Goal: Browse casually: Explore the website without a specific task or goal

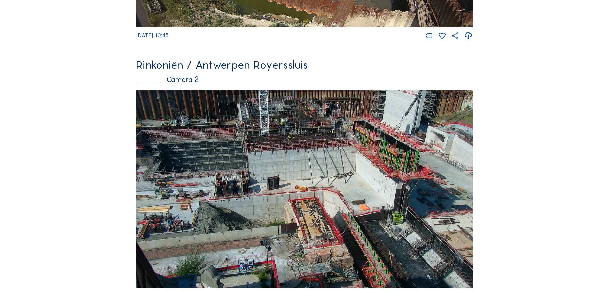
scroll to position [320, 0]
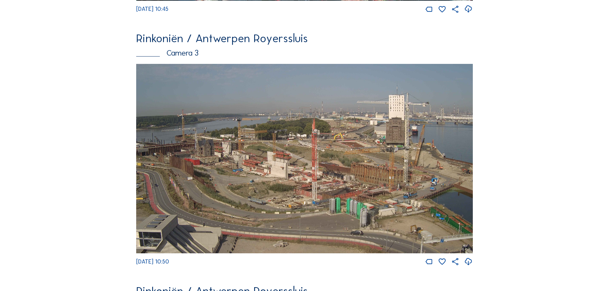
scroll to position [543, 0]
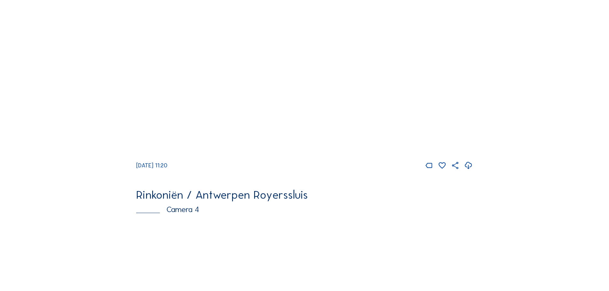
scroll to position [831, 0]
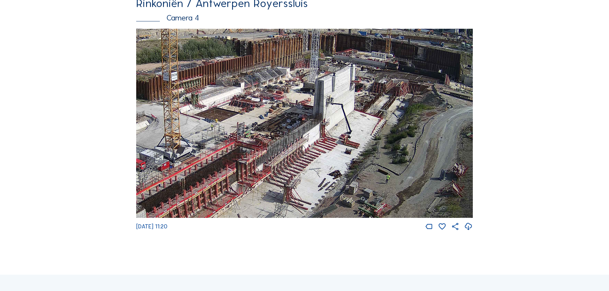
drag, startPoint x: 434, startPoint y: 104, endPoint x: 400, endPoint y: 127, distance: 41.9
click at [400, 127] on img at bounding box center [304, 124] width 337 height 190
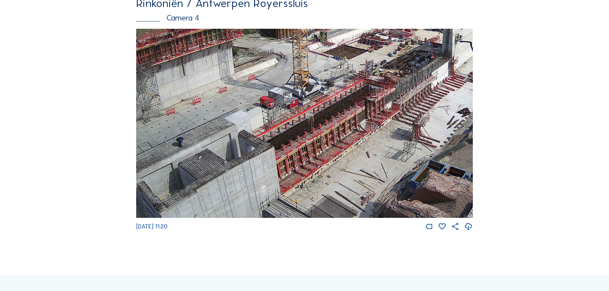
drag, startPoint x: 247, startPoint y: 138, endPoint x: 376, endPoint y: 76, distance: 143.2
click at [376, 76] on img at bounding box center [304, 124] width 337 height 190
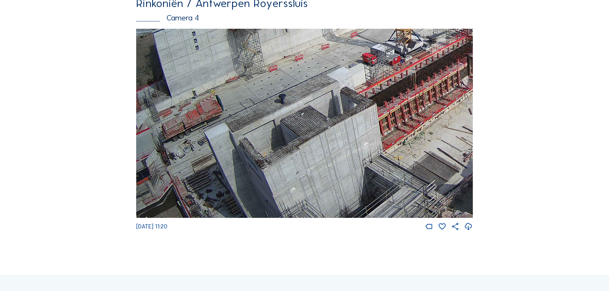
drag, startPoint x: 253, startPoint y: 153, endPoint x: 376, endPoint y: 82, distance: 142.0
click at [376, 82] on img at bounding box center [304, 124] width 337 height 190
drag, startPoint x: 264, startPoint y: 163, endPoint x: 434, endPoint y: 78, distance: 189.2
click at [434, 78] on img at bounding box center [304, 124] width 337 height 190
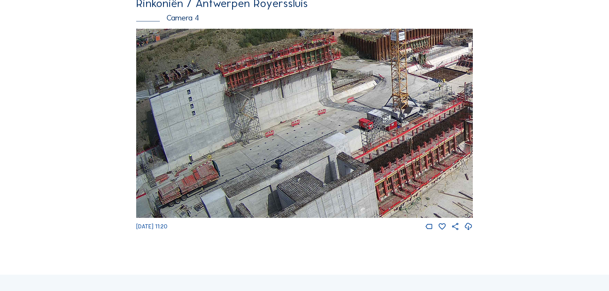
drag, startPoint x: 370, startPoint y: 132, endPoint x: 370, endPoint y: 162, distance: 29.4
click at [370, 162] on img at bounding box center [304, 124] width 337 height 190
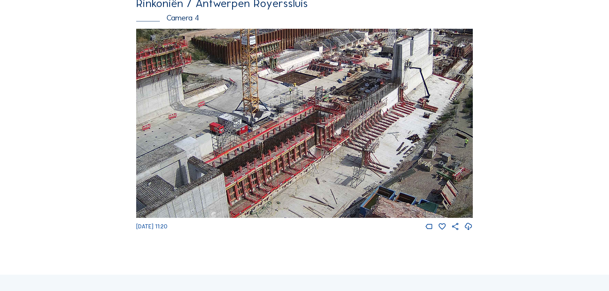
drag, startPoint x: 403, startPoint y: 130, endPoint x: 250, endPoint y: 134, distance: 152.9
click at [250, 134] on img at bounding box center [304, 124] width 337 height 190
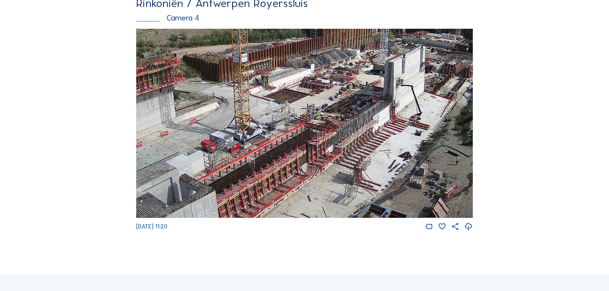
drag, startPoint x: 382, startPoint y: 107, endPoint x: 376, endPoint y: 125, distance: 18.1
click at [376, 125] on img at bounding box center [304, 124] width 337 height 190
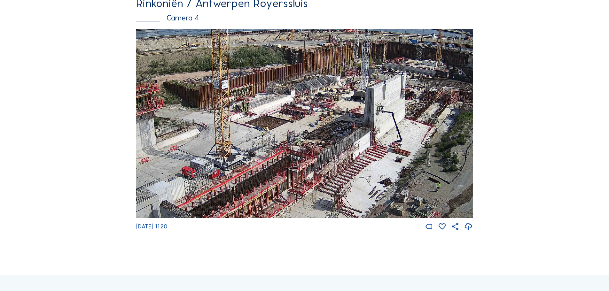
drag, startPoint x: 442, startPoint y: 117, endPoint x: 429, endPoint y: 132, distance: 20.4
click at [429, 132] on img at bounding box center [304, 124] width 337 height 190
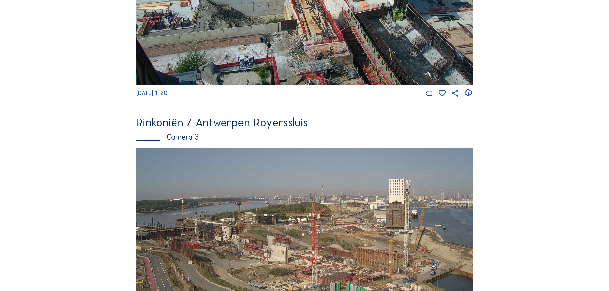
scroll to position [448, 0]
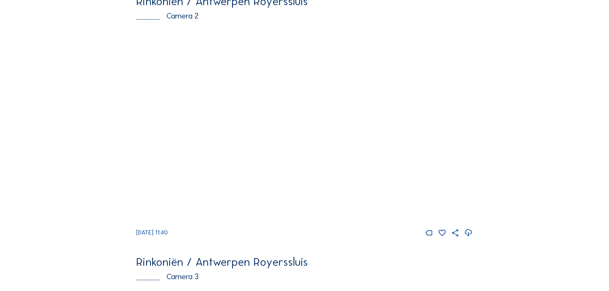
scroll to position [320, 0]
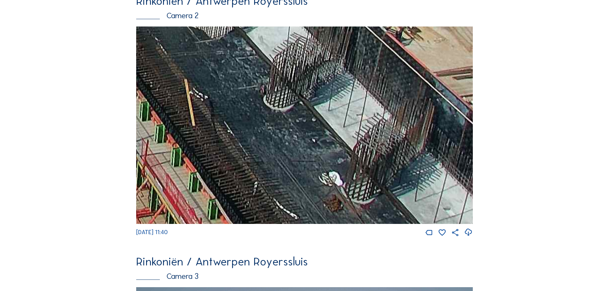
drag, startPoint x: 398, startPoint y: 182, endPoint x: 222, endPoint y: 81, distance: 203.3
click at [222, 81] on img at bounding box center [304, 126] width 337 height 198
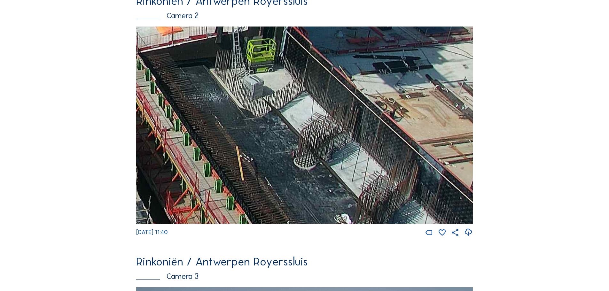
drag, startPoint x: 342, startPoint y: 154, endPoint x: 315, endPoint y: 172, distance: 31.8
click at [317, 177] on img at bounding box center [304, 126] width 337 height 198
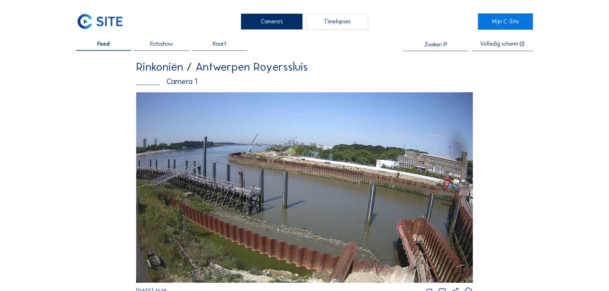
click at [104, 20] on img at bounding box center [100, 21] width 48 height 16
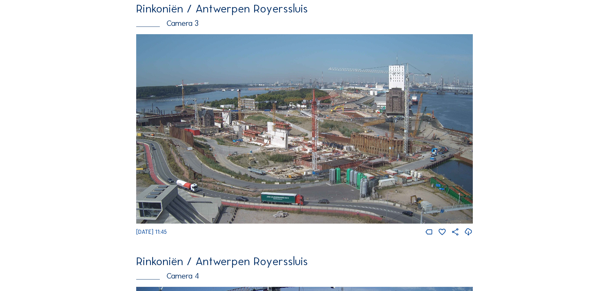
scroll to position [576, 0]
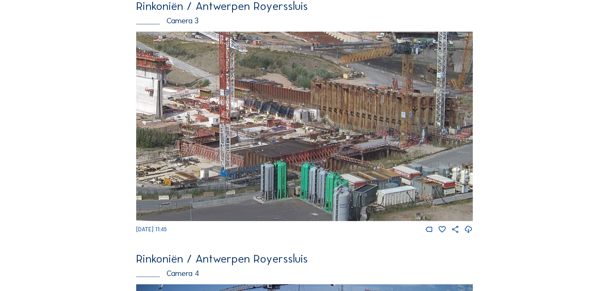
drag, startPoint x: 223, startPoint y: 147, endPoint x: 400, endPoint y: 123, distance: 179.2
click at [400, 123] on img at bounding box center [304, 127] width 337 height 190
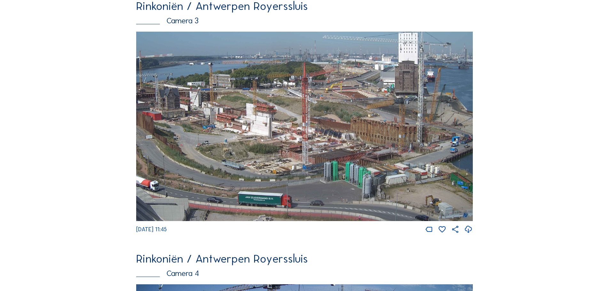
click at [369, 117] on img at bounding box center [304, 127] width 337 height 190
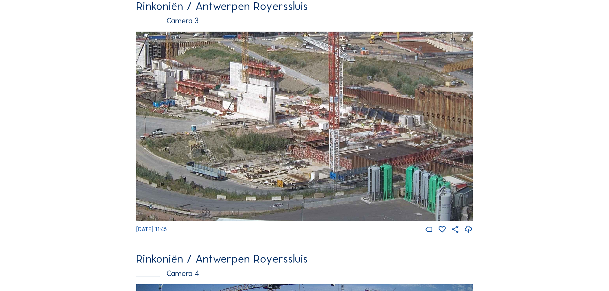
drag, startPoint x: 297, startPoint y: 148, endPoint x: 335, endPoint y: 114, distance: 51.7
click at [335, 114] on img at bounding box center [304, 127] width 337 height 190
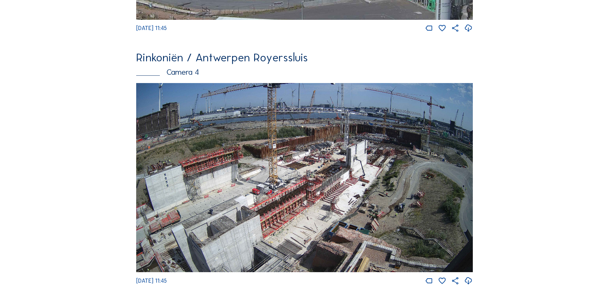
scroll to position [768, 0]
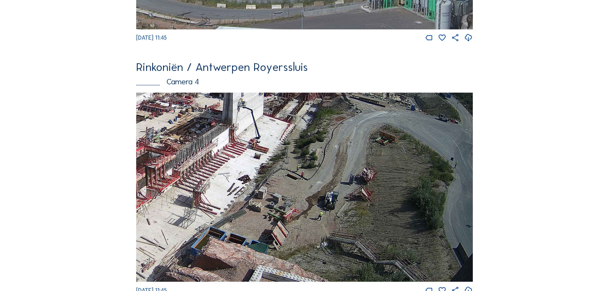
drag, startPoint x: 298, startPoint y: 175, endPoint x: 288, endPoint y: 166, distance: 12.5
click at [289, 169] on img at bounding box center [304, 188] width 337 height 190
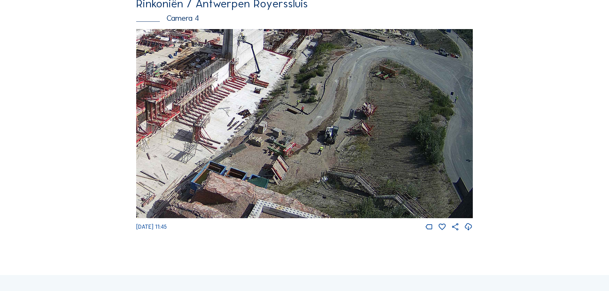
scroll to position [831, 0]
